Goal: Complete application form

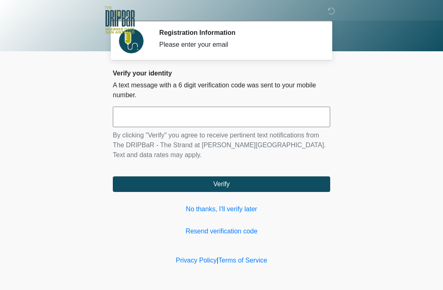
click at [213, 202] on div "Verify your identity A text message with a 6 digit verification code was sent t…" at bounding box center [221, 152] width 217 height 167
click at [234, 212] on link "No thanks, I'll verify later" at bounding box center [221, 209] width 217 height 10
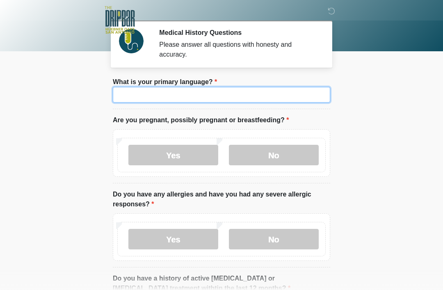
click at [209, 90] on input "What is your primary language?" at bounding box center [221, 95] width 217 height 16
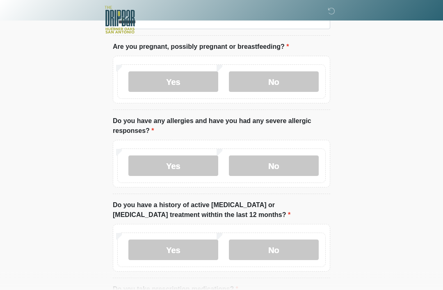
scroll to position [67, 0]
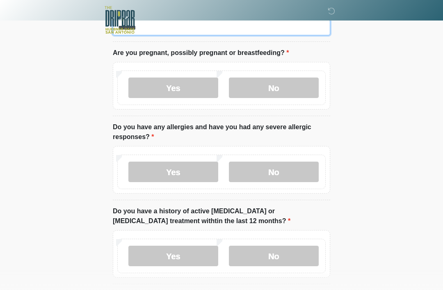
type input "*******"
click at [292, 84] on label "No" at bounding box center [274, 87] width 90 height 20
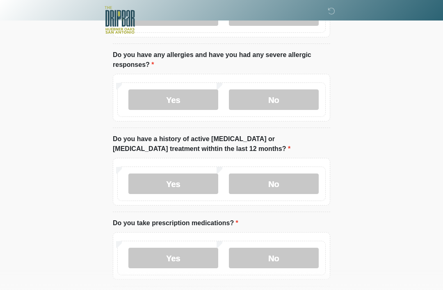
scroll to position [139, 0]
click at [277, 91] on label "No" at bounding box center [274, 99] width 90 height 20
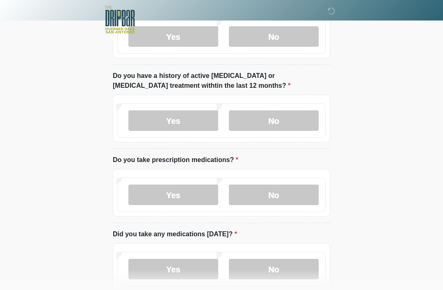
scroll to position [203, 0]
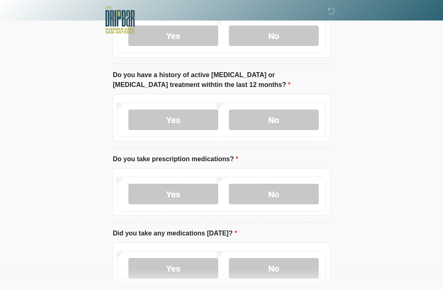
click at [299, 118] on label "No" at bounding box center [274, 119] width 90 height 20
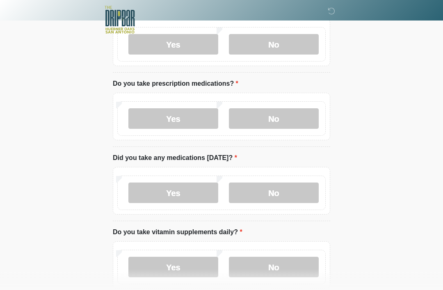
scroll to position [279, 0]
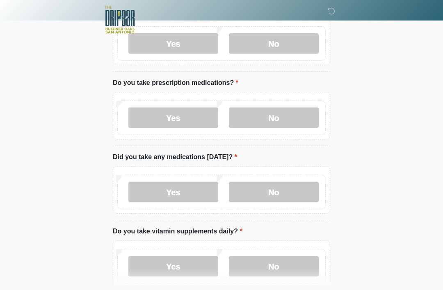
click at [291, 118] on label "No" at bounding box center [274, 118] width 90 height 20
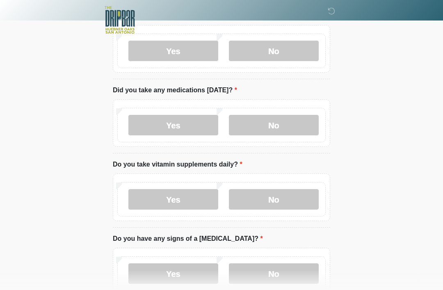
scroll to position [348, 0]
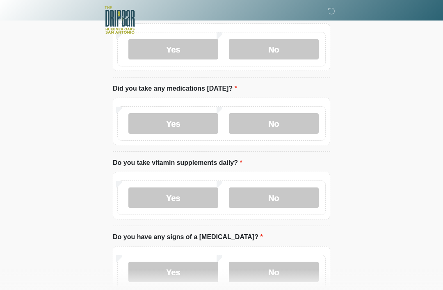
click at [291, 127] on label "No" at bounding box center [274, 123] width 90 height 20
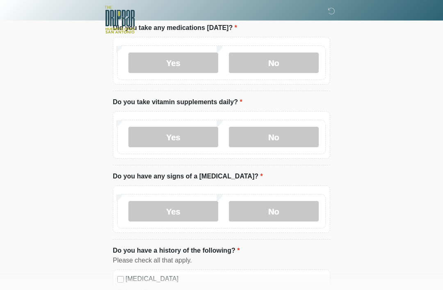
scroll to position [413, 0]
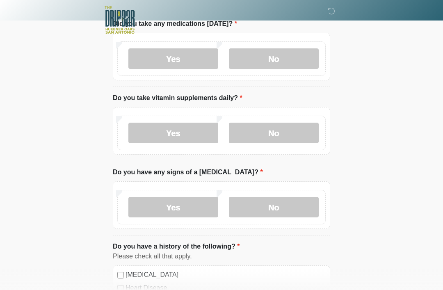
click at [182, 127] on label "Yes" at bounding box center [173, 133] width 90 height 20
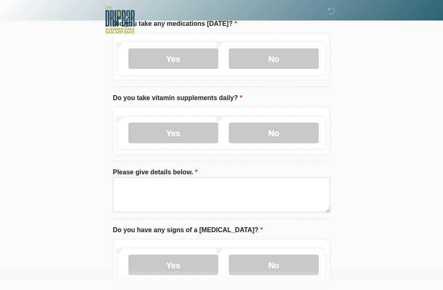
click at [174, 175] on label "Please give details below." at bounding box center [155, 172] width 85 height 10
click at [174, 177] on textarea "Please give details below." at bounding box center [221, 194] width 217 height 35
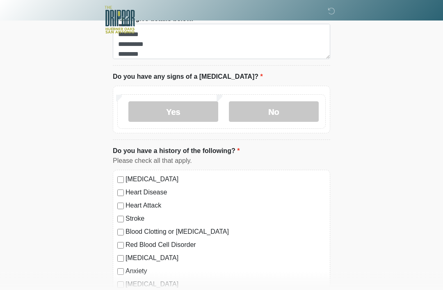
scroll to position [566, 0]
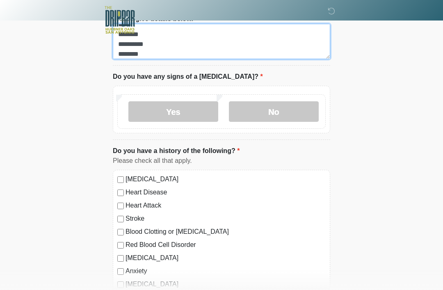
type textarea "**********"
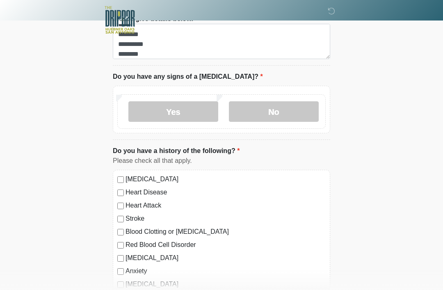
click at [289, 103] on label "No" at bounding box center [274, 111] width 90 height 20
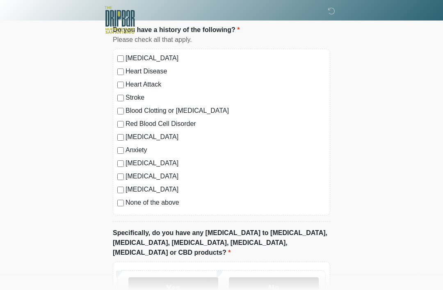
scroll to position [701, 0]
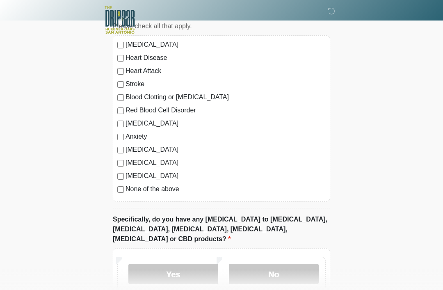
click at [159, 187] on label "None of the above" at bounding box center [225, 189] width 200 height 10
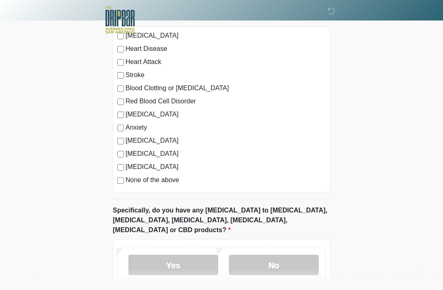
scroll to position [741, 0]
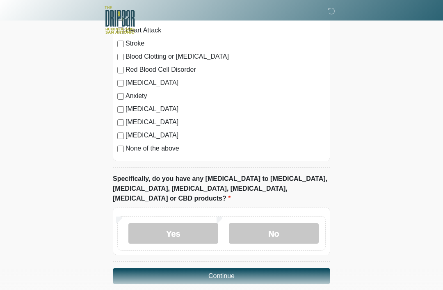
click at [282, 223] on label "No" at bounding box center [274, 233] width 90 height 20
click at [259, 268] on button "Continue" at bounding box center [221, 276] width 217 height 16
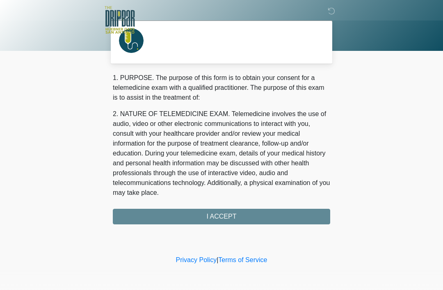
scroll to position [0, 0]
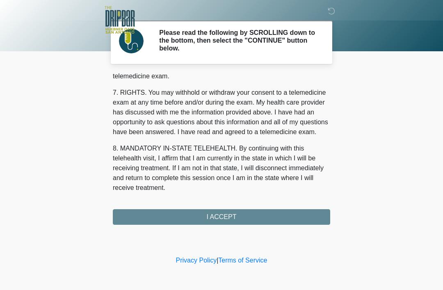
click at [253, 217] on button "I ACCEPT" at bounding box center [221, 217] width 217 height 16
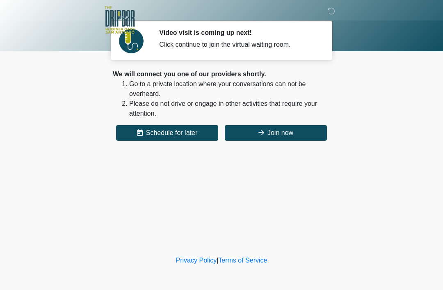
click at [287, 132] on button "Join now" at bounding box center [276, 133] width 102 height 16
